Goal: Information Seeking & Learning: Learn about a topic

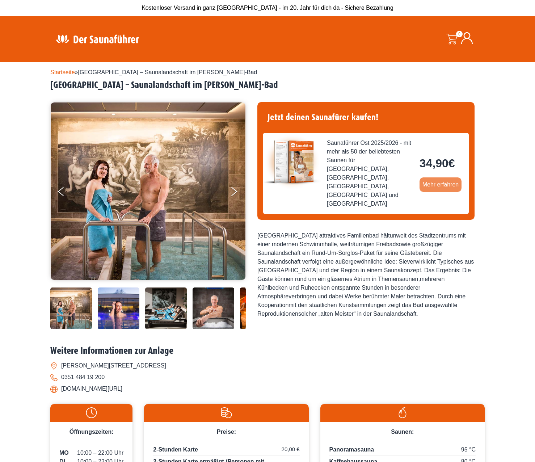
click at [440, 177] on link "Mehr erfahren" at bounding box center [440, 184] width 42 height 14
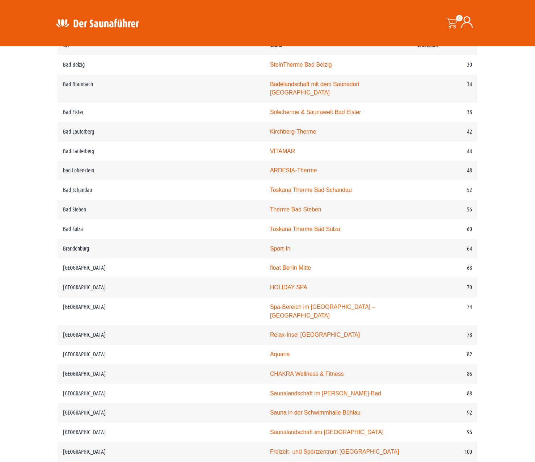
scroll to position [398, 0]
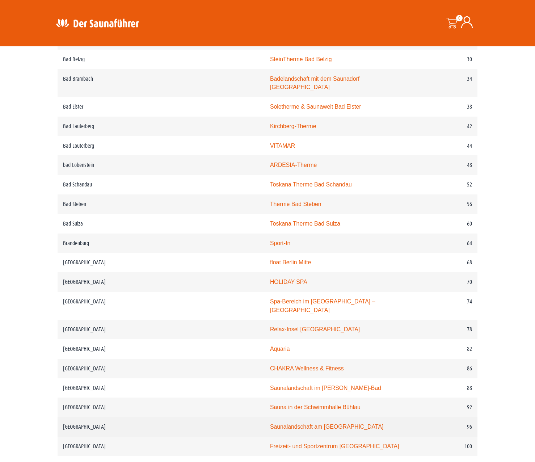
click at [293, 423] on link "Saunalandschaft am Freiberger Platz" at bounding box center [326, 426] width 113 height 6
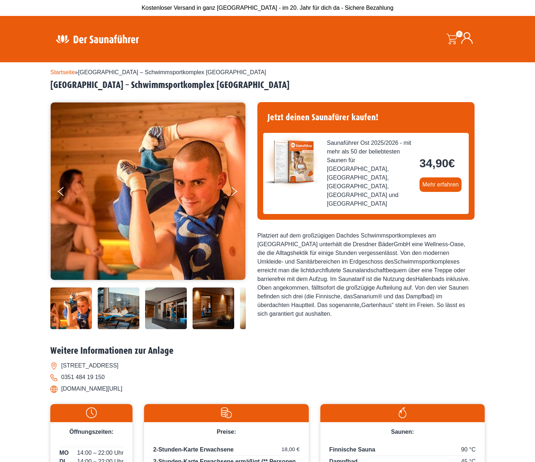
click at [432, 157] on bdi "34,90 €" at bounding box center [436, 163] width 35 height 13
click at [379, 146] on span "Saunaführer Ost 2025/2026 - mit mehr als 50 der beliebtesten Saunen für Berlin,…" at bounding box center [370, 173] width 87 height 69
click at [435, 177] on link "Mehr erfahren" at bounding box center [440, 184] width 42 height 14
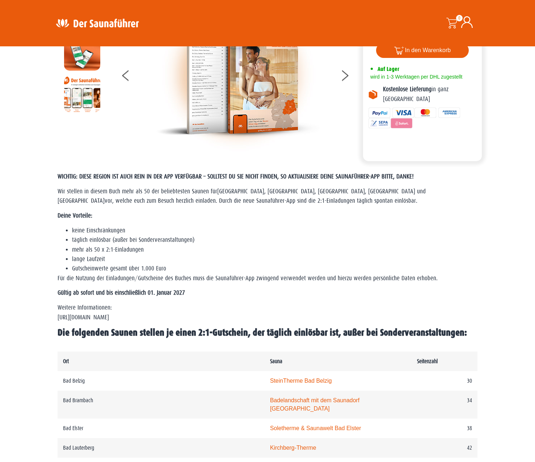
scroll to position [109, 0]
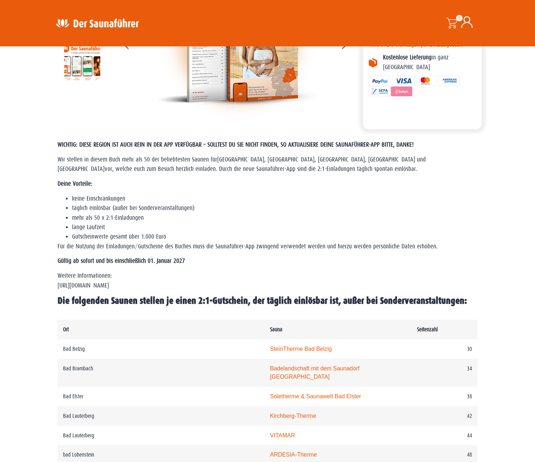
click at [114, 284] on p "Weitere Informationen: https://www.der-saunafuehrer.de/app" at bounding box center [268, 280] width 420 height 19
drag, startPoint x: 114, startPoint y: 284, endPoint x: 205, endPoint y: 280, distance: 92.0
click at [205, 280] on p "Weitere Informationen: https://www.der-saunafuehrer.de/app" at bounding box center [268, 280] width 420 height 19
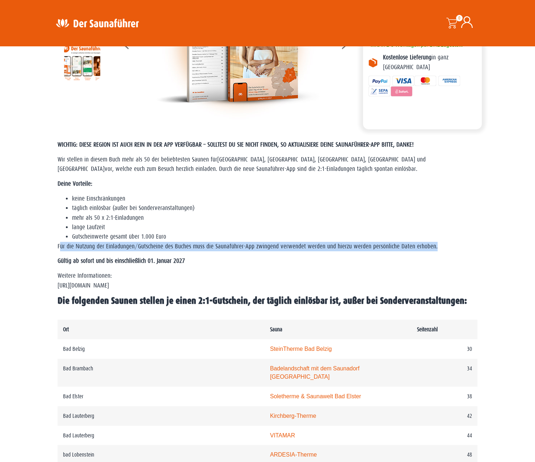
drag, startPoint x: 61, startPoint y: 249, endPoint x: 445, endPoint y: 249, distance: 383.4
click at [445, 249] on p "Für die Nutzung der Einladungen/Gutscheine des Buches muss die Saunaführer-App …" at bounding box center [268, 246] width 420 height 9
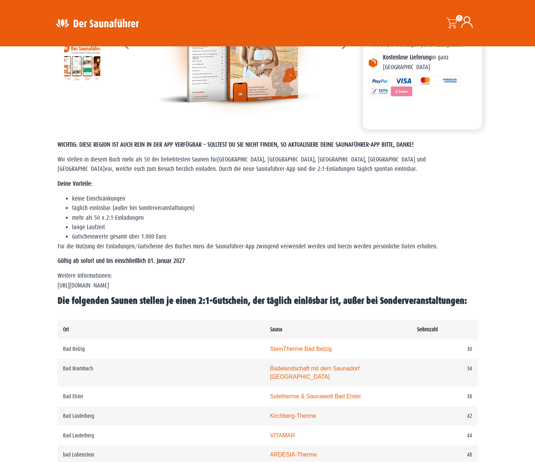
drag, startPoint x: 445, startPoint y: 249, endPoint x: 429, endPoint y: 266, distance: 23.0
click at [429, 266] on div "WICHTIG: DIESE REGION IST AUCH REIN IN DER APP VERFÜGBAR – SOLLTEST DU SIE NICH…" at bounding box center [268, 223] width 420 height 166
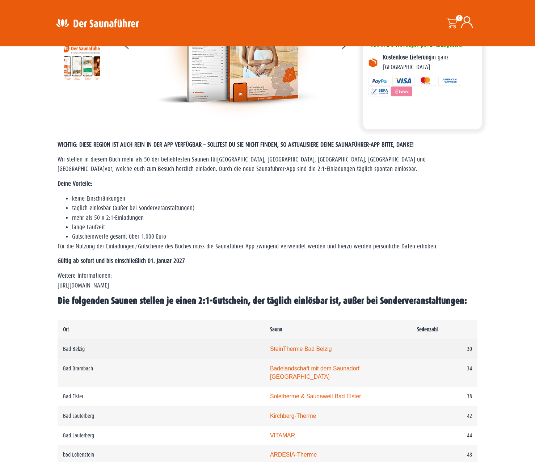
click at [284, 348] on link "SteinTherme Bad Belzig" at bounding box center [301, 348] width 62 height 6
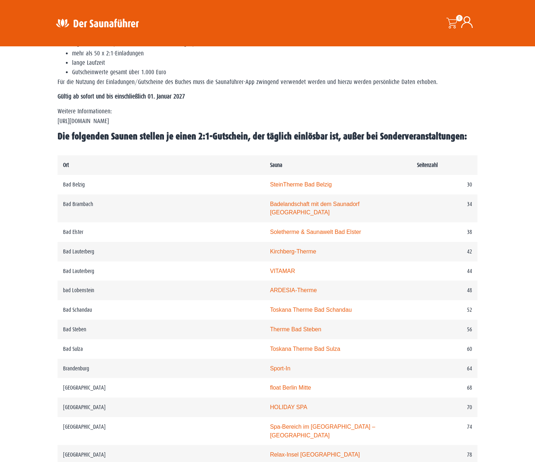
scroll to position [326, 0]
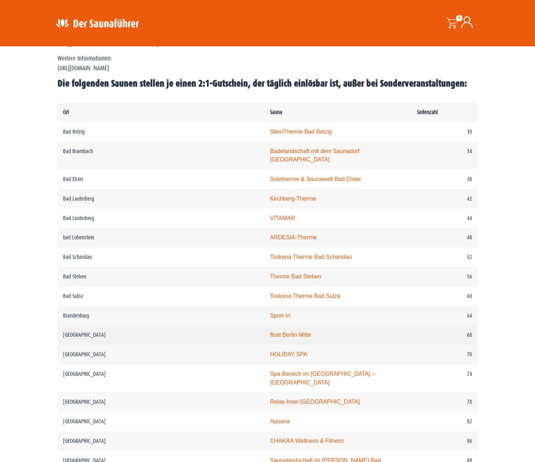
click at [270, 331] on link "float Berlin Mitte" at bounding box center [290, 334] width 41 height 6
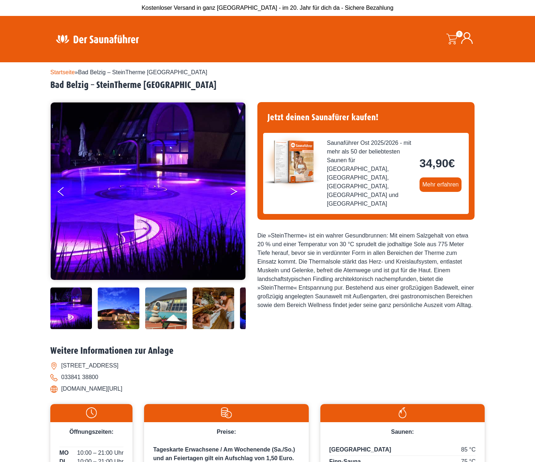
click at [233, 192] on icon "Next" at bounding box center [233, 193] width 7 height 4
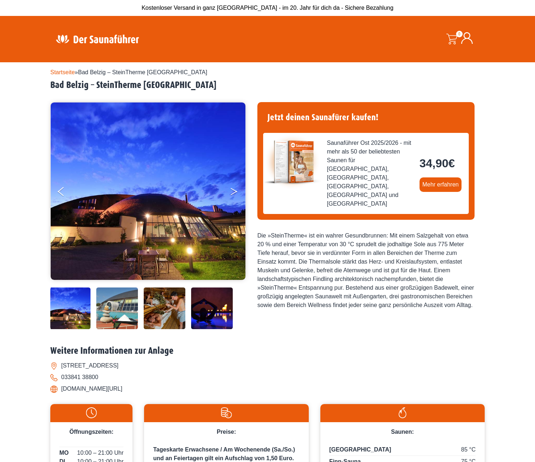
click at [233, 192] on icon "Next" at bounding box center [233, 193] width 7 height 4
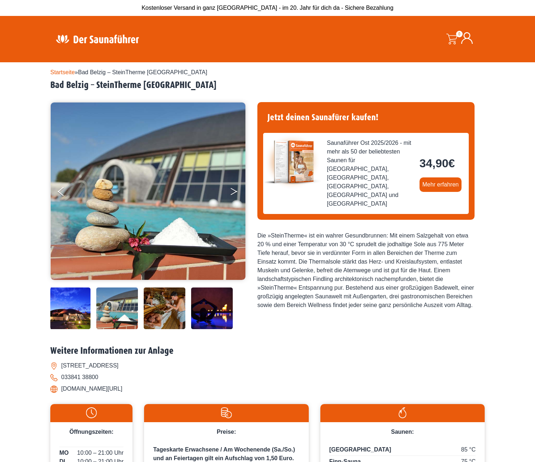
click at [233, 192] on icon "Next" at bounding box center [233, 193] width 7 height 4
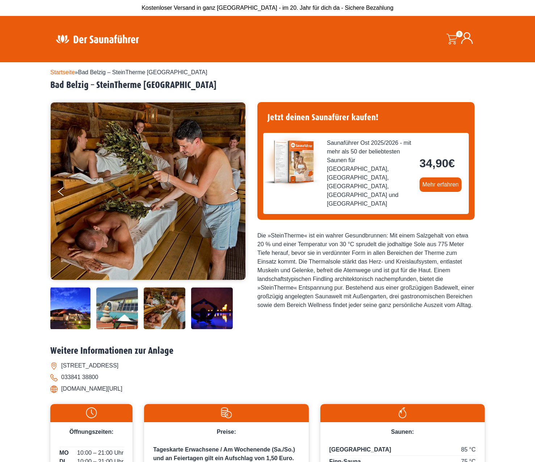
click at [233, 192] on icon "Next" at bounding box center [233, 193] width 7 height 4
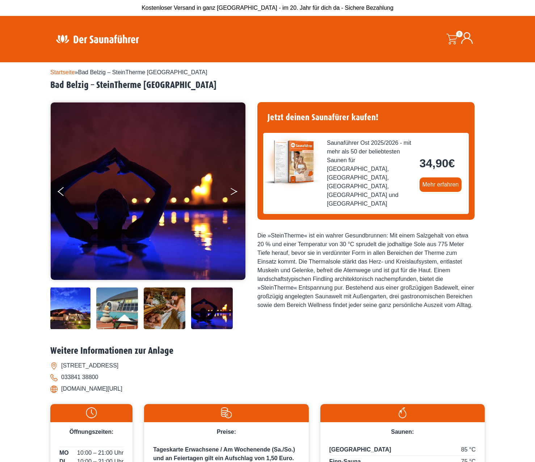
click at [233, 192] on icon "Next" at bounding box center [233, 193] width 7 height 4
click at [232, 190] on button "Next" at bounding box center [239, 193] width 18 height 18
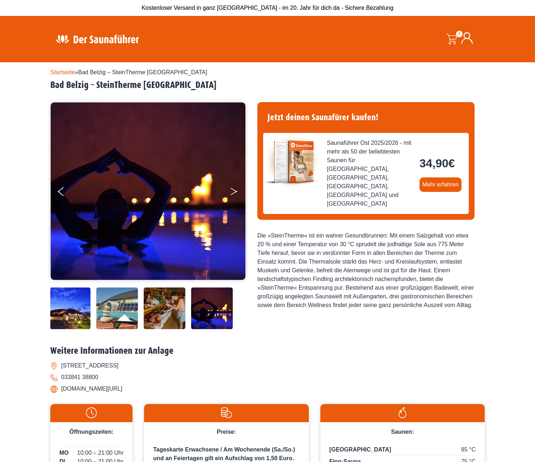
click at [232, 190] on button "Next" at bounding box center [239, 193] width 18 height 18
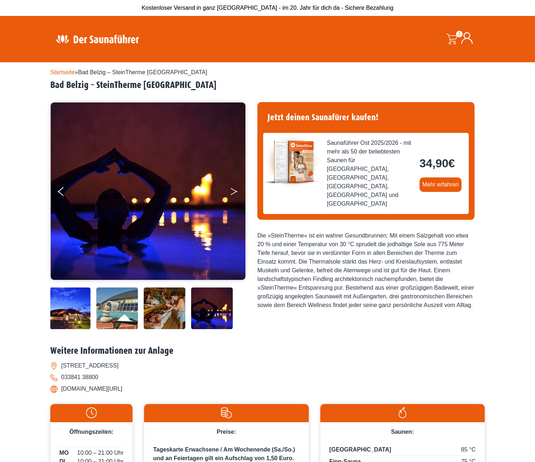
click at [232, 190] on button "Next" at bounding box center [239, 193] width 18 height 18
click at [232, 189] on icon "Next" at bounding box center [233, 190] width 7 height 4
click at [59, 191] on icon "Previous" at bounding box center [61, 190] width 7 height 4
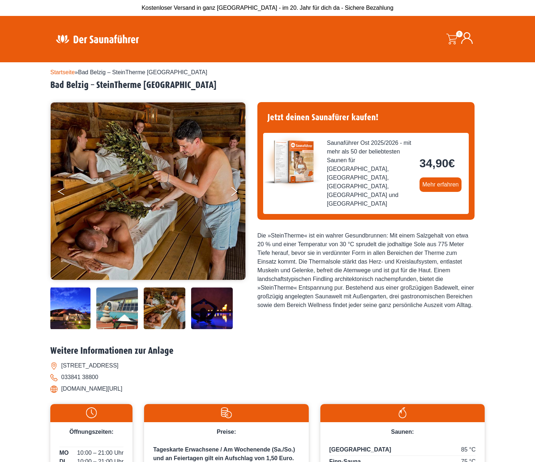
click at [59, 191] on icon "Previous" at bounding box center [61, 190] width 7 height 4
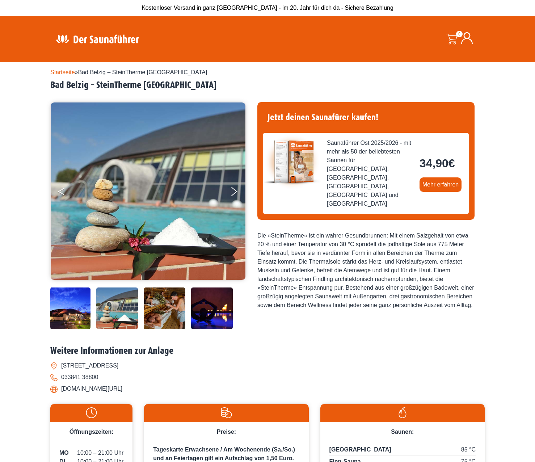
click at [59, 191] on icon "Previous" at bounding box center [61, 190] width 7 height 4
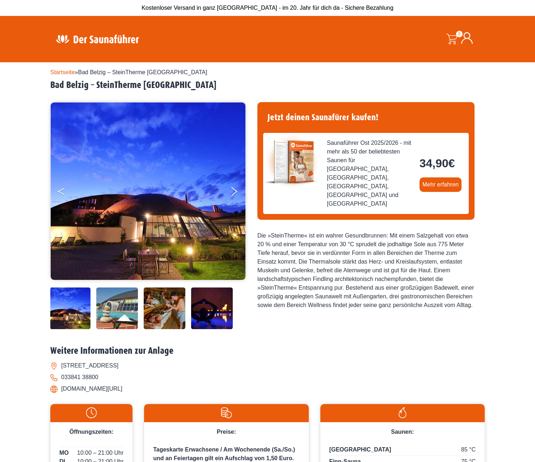
click at [59, 191] on icon "Previous" at bounding box center [61, 190] width 7 height 4
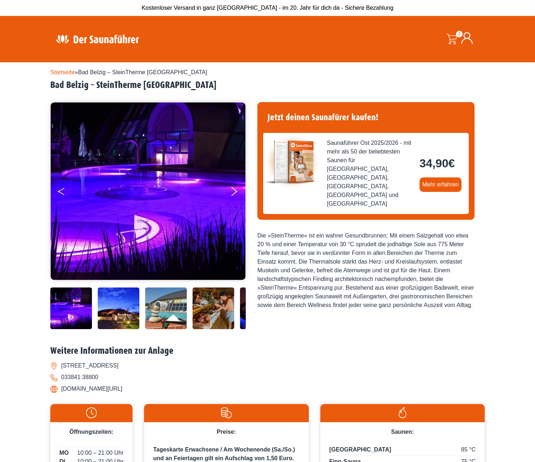
click at [59, 191] on icon "Previous" at bounding box center [61, 190] width 7 height 4
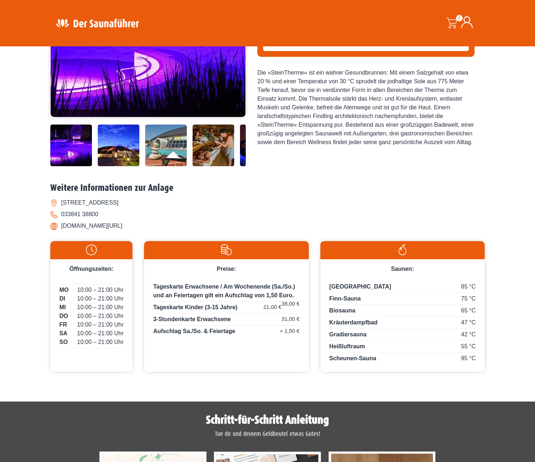
scroll to position [217, 0]
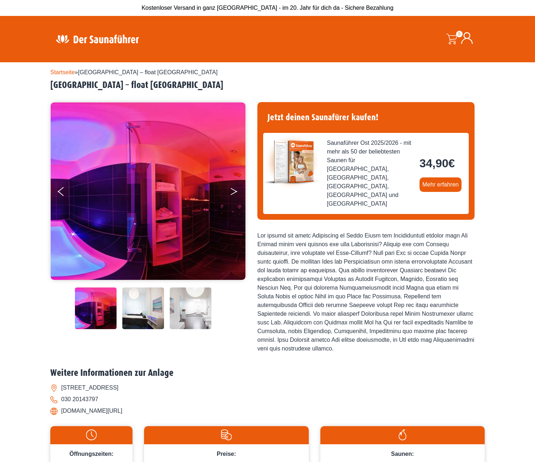
click at [233, 189] on icon "Next" at bounding box center [233, 190] width 7 height 4
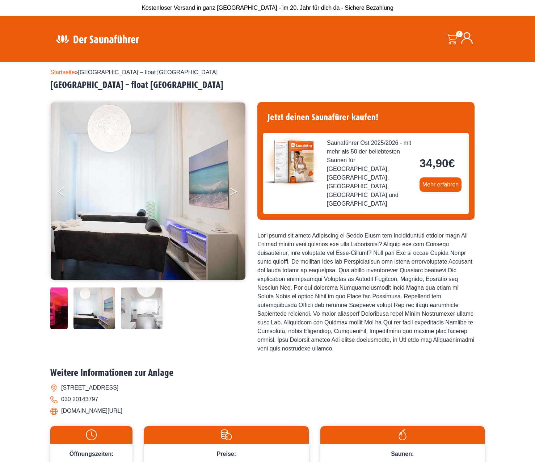
click at [233, 189] on icon "Next" at bounding box center [233, 190] width 7 height 4
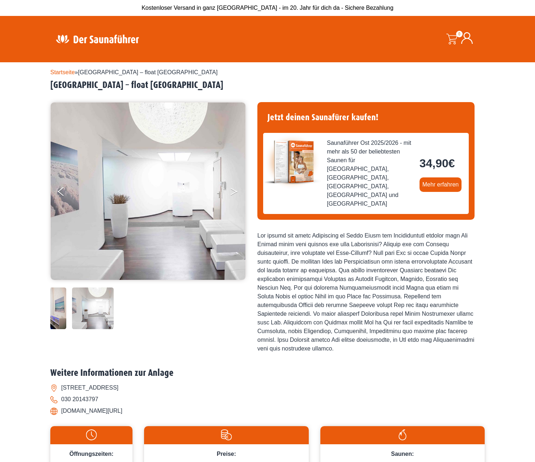
click at [232, 191] on button "Next" at bounding box center [239, 193] width 18 height 18
click at [61, 191] on button "Previous" at bounding box center [67, 193] width 18 height 18
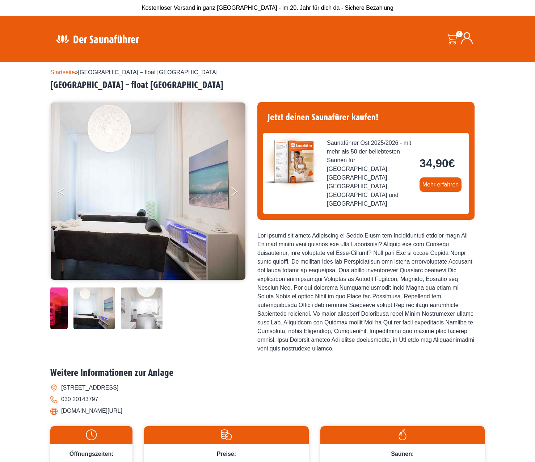
click at [61, 191] on button "Previous" at bounding box center [67, 193] width 18 height 18
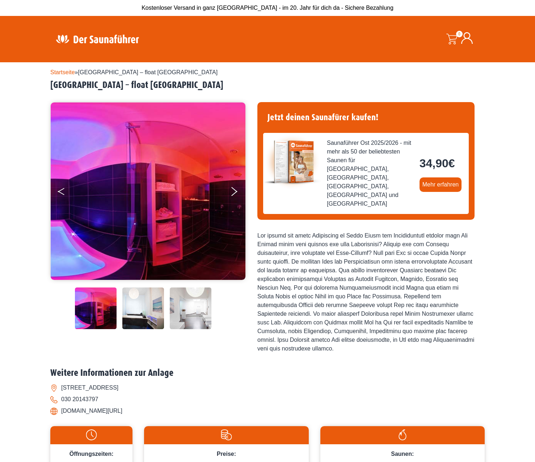
click at [61, 191] on button "Previous" at bounding box center [67, 193] width 18 height 18
click at [433, 177] on link "Mehr erfahren" at bounding box center [440, 184] width 42 height 14
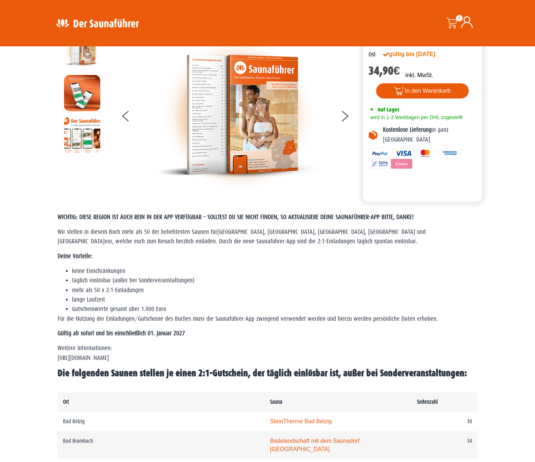
scroll to position [72, 0]
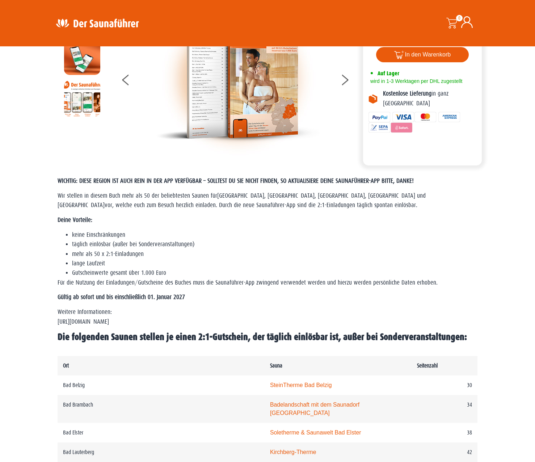
click at [115, 320] on p "Weitere Informationen: https://www.der-saunafuehrer.de/app" at bounding box center [268, 316] width 420 height 19
click at [115, 319] on p "Weitere Informationen: https://www.der-saunafuehrer.de/app" at bounding box center [268, 316] width 420 height 19
drag, startPoint x: 115, startPoint y: 319, endPoint x: 233, endPoint y: 311, distance: 118.2
click at [233, 311] on p "Weitere Informationen: https://www.der-saunafuehrer.de/app" at bounding box center [268, 316] width 420 height 19
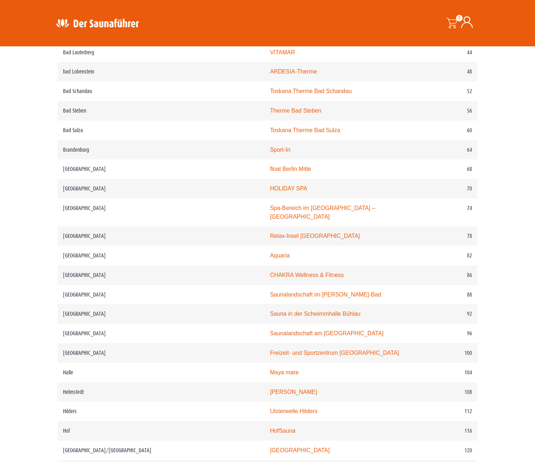
scroll to position [506, 0]
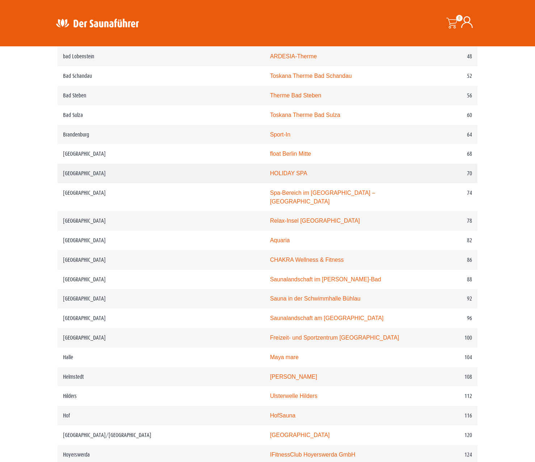
click at [270, 170] on link "HOLIDAY SPA" at bounding box center [288, 173] width 37 height 6
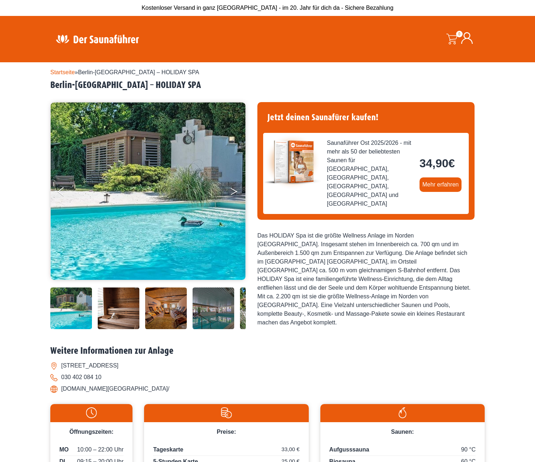
click at [232, 194] on icon "Next" at bounding box center [233, 193] width 7 height 4
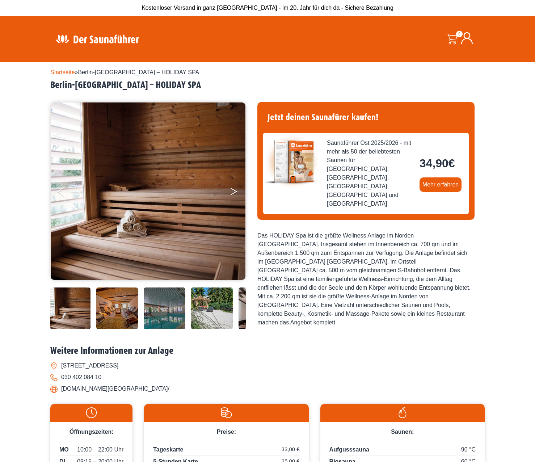
click at [232, 194] on icon "Next" at bounding box center [233, 193] width 7 height 4
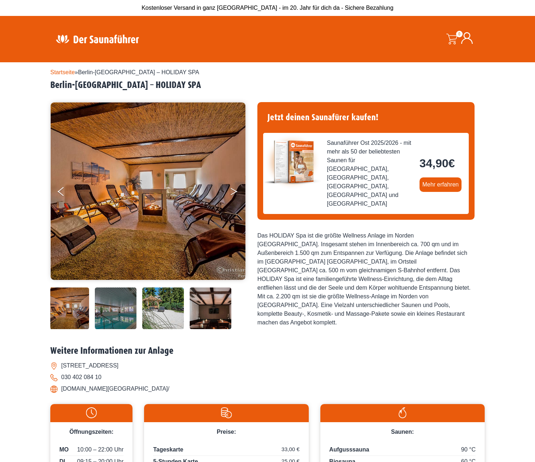
click at [232, 194] on icon "Next" at bounding box center [233, 193] width 7 height 4
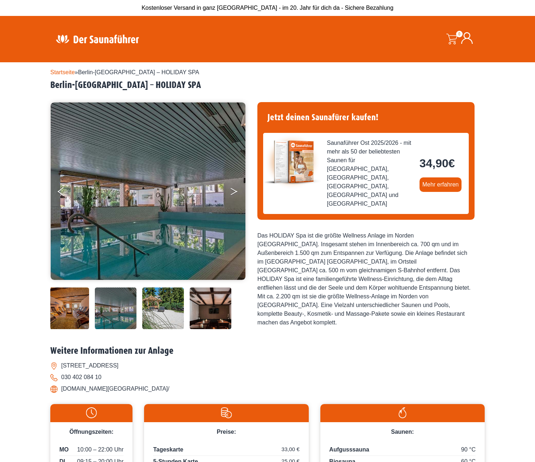
click at [232, 194] on icon "Next" at bounding box center [233, 193] width 7 height 4
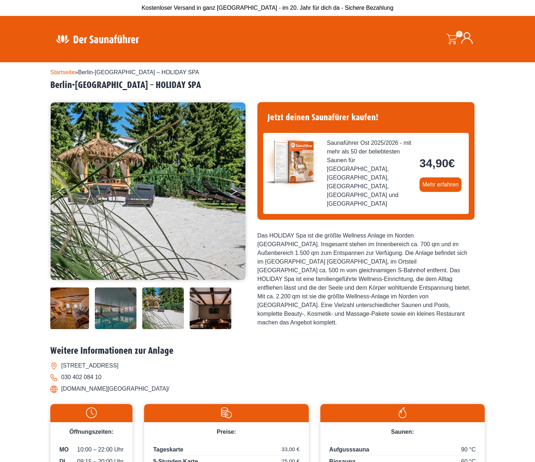
click at [232, 194] on icon "Next" at bounding box center [233, 193] width 7 height 4
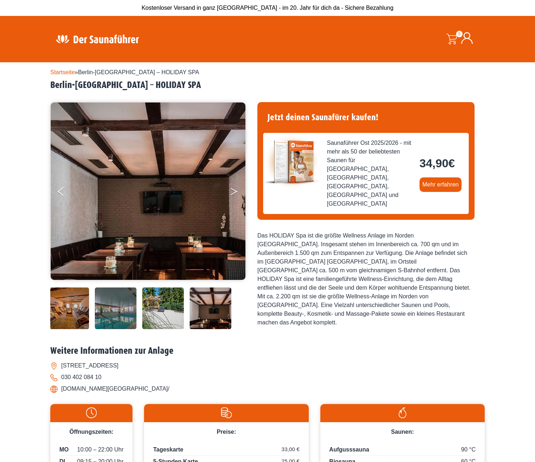
click at [232, 194] on icon "Next" at bounding box center [233, 193] width 7 height 4
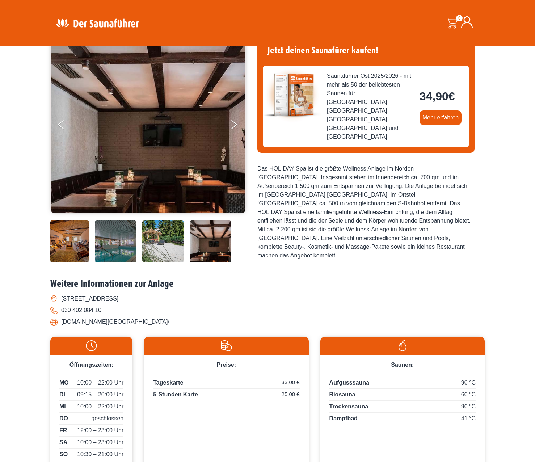
scroll to position [217, 0]
